Goal: Navigation & Orientation: Find specific page/section

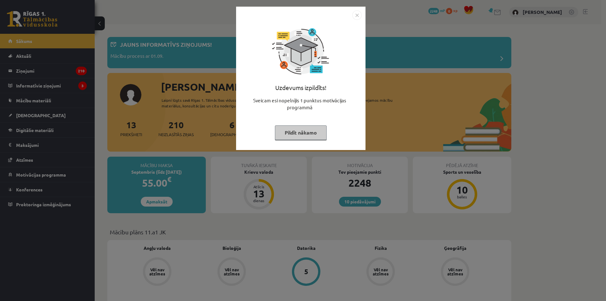
drag, startPoint x: 357, startPoint y: 17, endPoint x: 337, endPoint y: 20, distance: 19.7
click at [356, 17] on img "Close" at bounding box center [356, 14] width 9 height 9
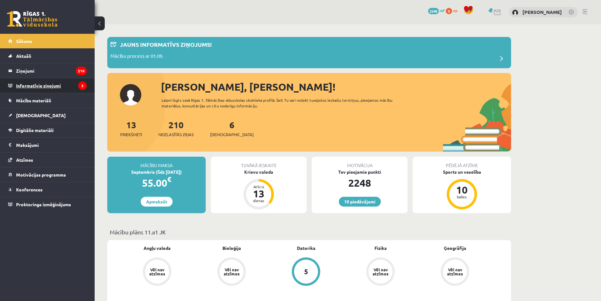
click at [35, 82] on legend "Informatīvie ziņojumi 3" at bounding box center [51, 85] width 71 height 15
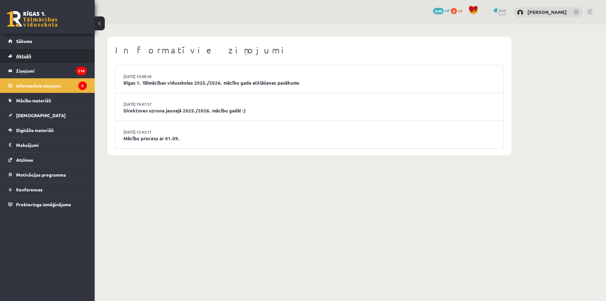
click at [26, 53] on link "Aktuāli" at bounding box center [47, 56] width 79 height 15
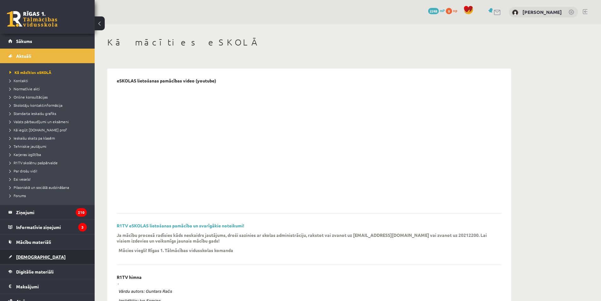
click at [24, 256] on span "[DEMOGRAPHIC_DATA]" at bounding box center [41, 257] width 50 height 6
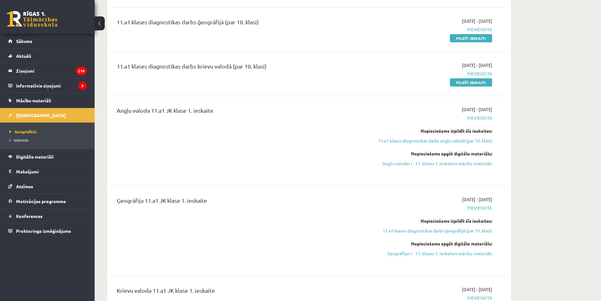
scroll to position [126, 0]
